Goal: Check status: Check status

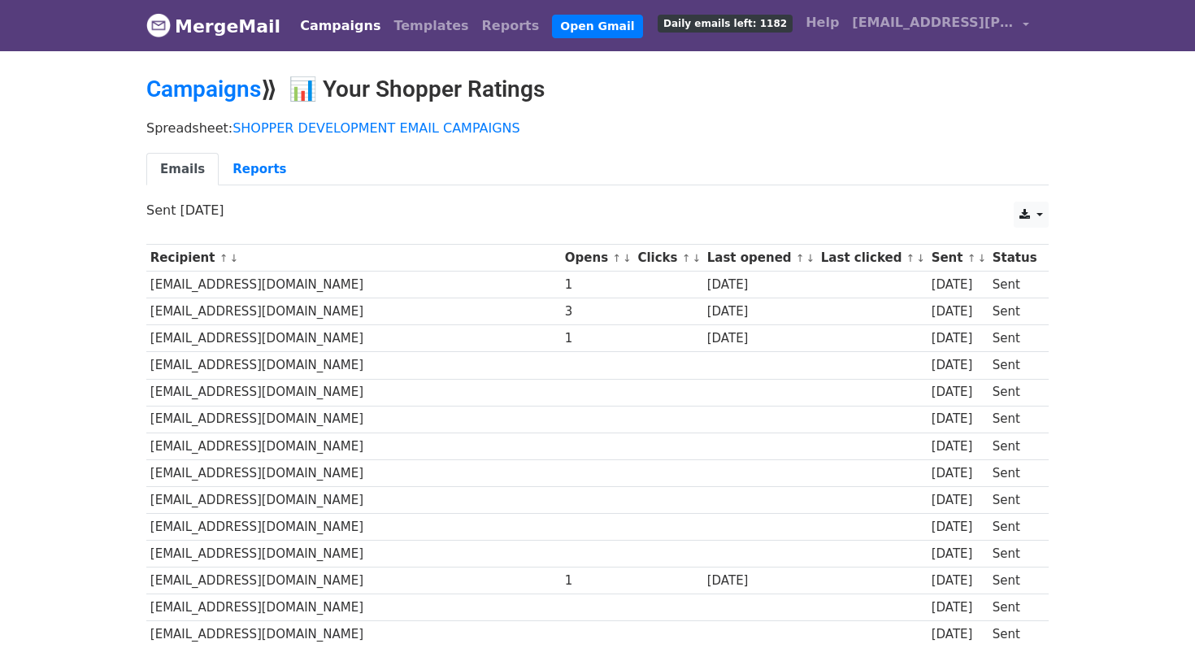
click at [335, 28] on link "Campaigns" at bounding box center [341, 26] width 94 height 33
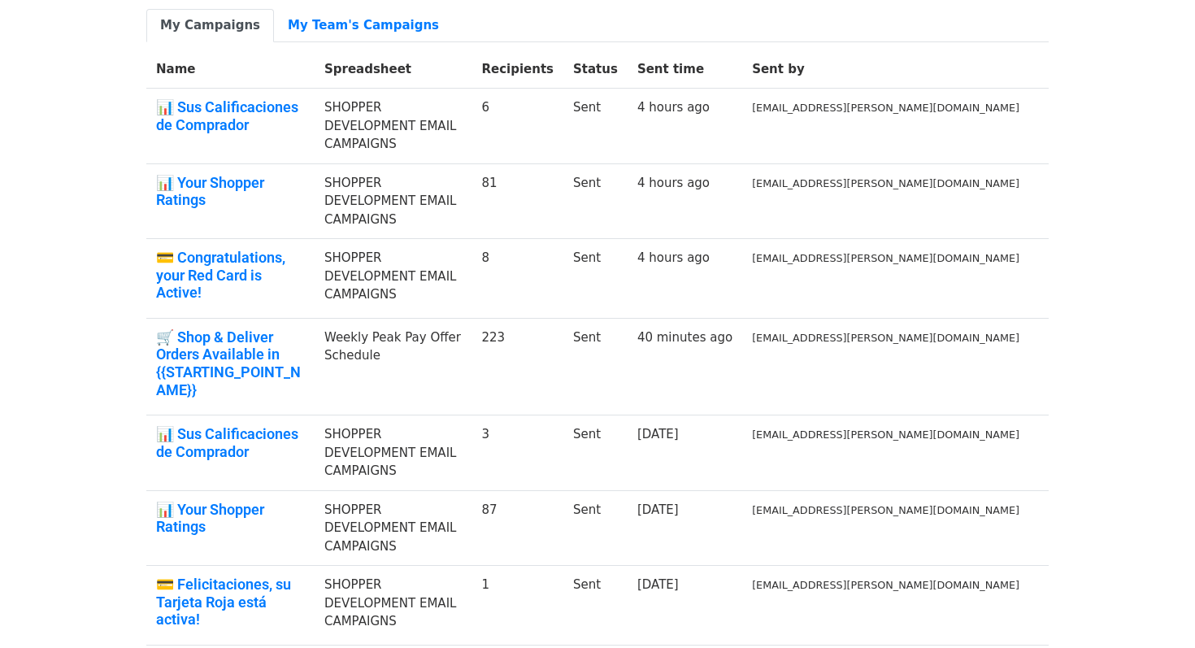
scroll to position [148, 0]
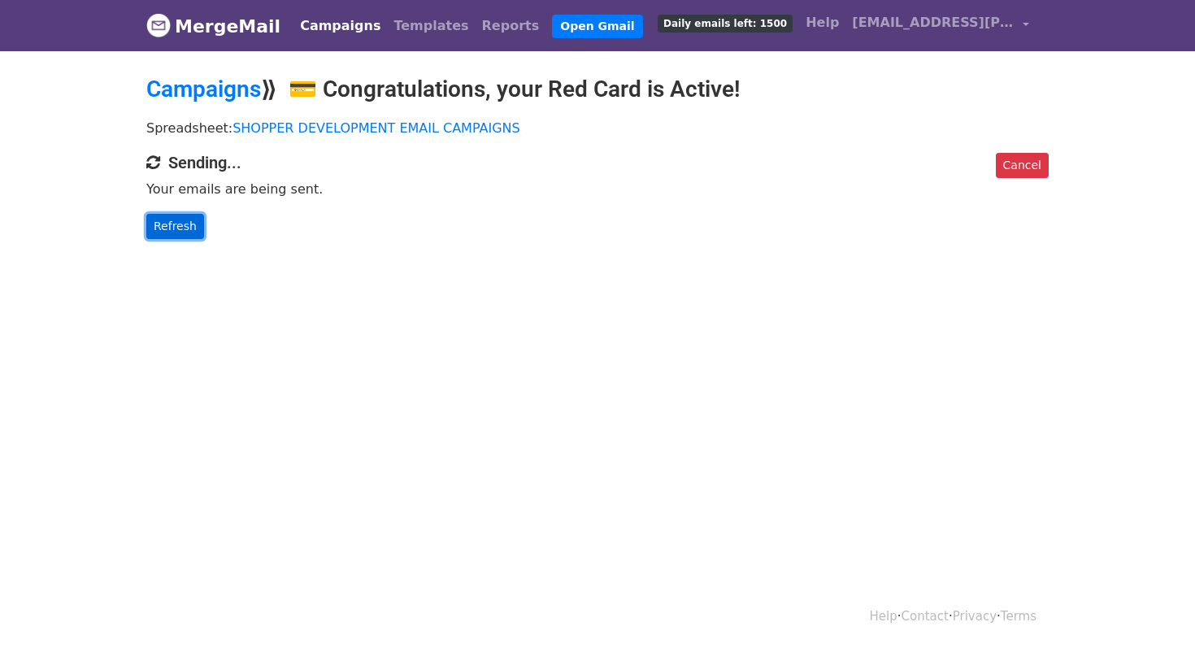
click at [161, 219] on link "Refresh" at bounding box center [175, 226] width 58 height 25
click at [172, 221] on link "Refresh" at bounding box center [175, 226] width 58 height 25
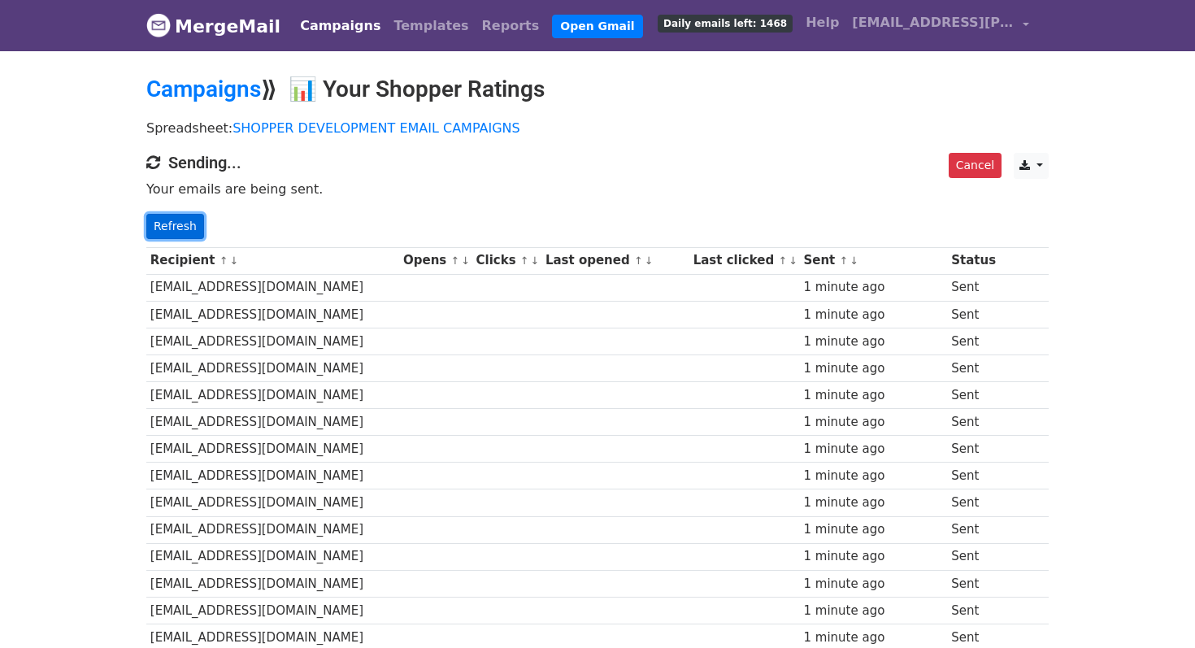
click at [176, 223] on link "Refresh" at bounding box center [175, 226] width 58 height 25
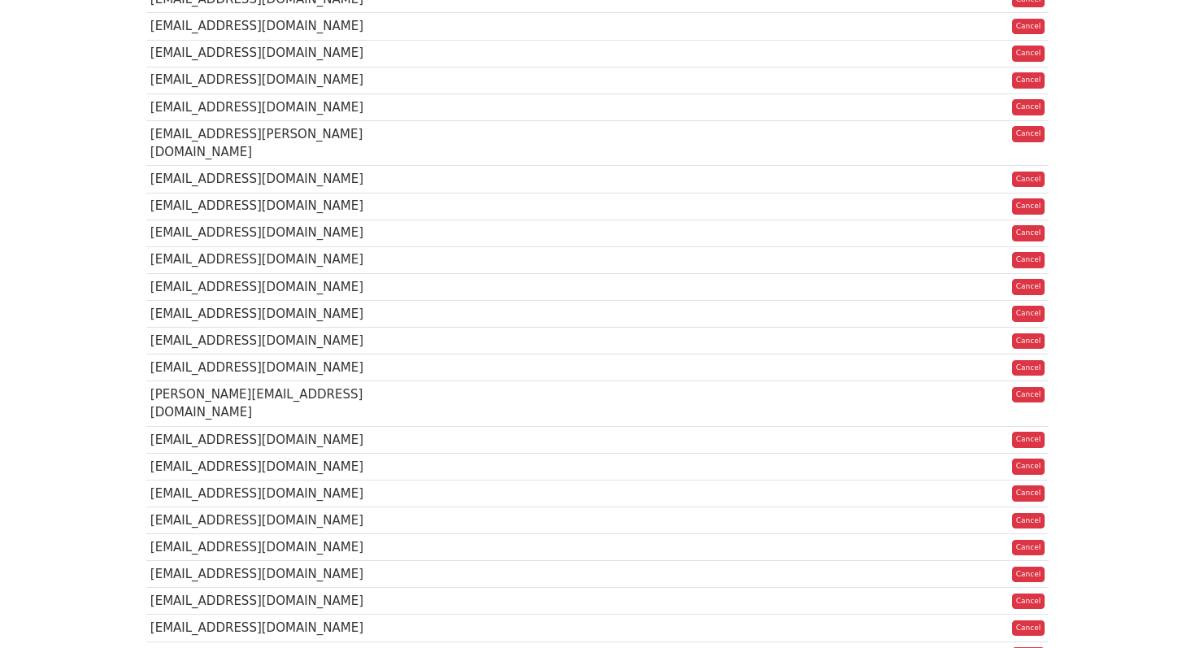
scroll to position [1881, 0]
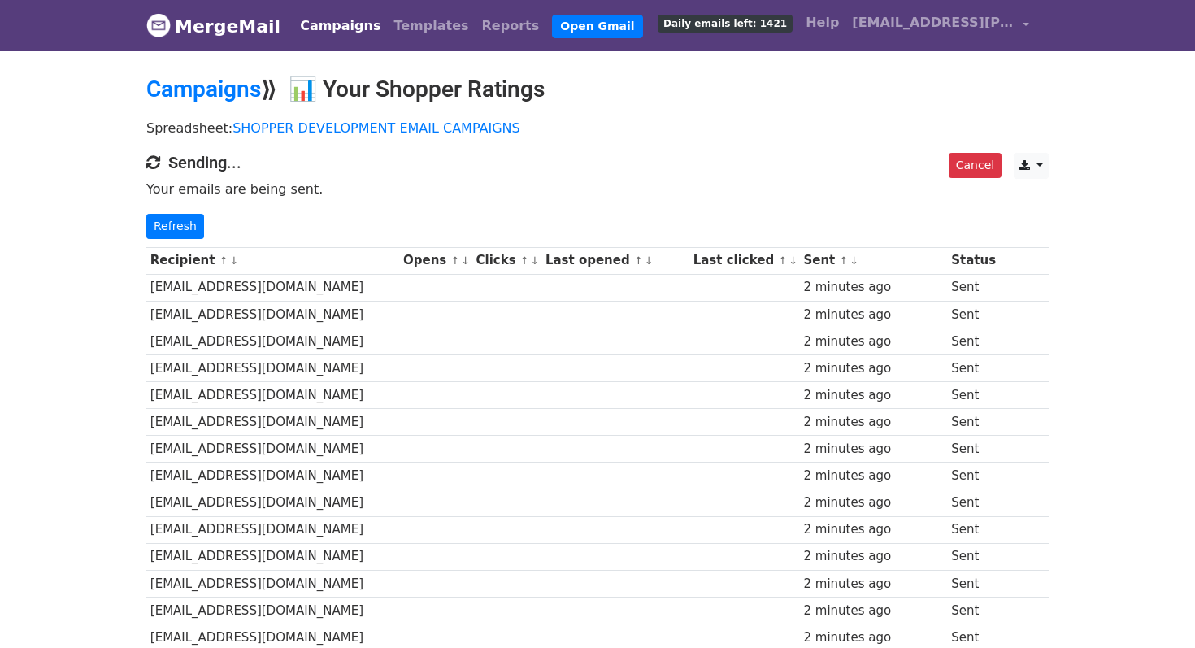
scroll to position [1869, 0]
